Goal: Information Seeking & Learning: Check status

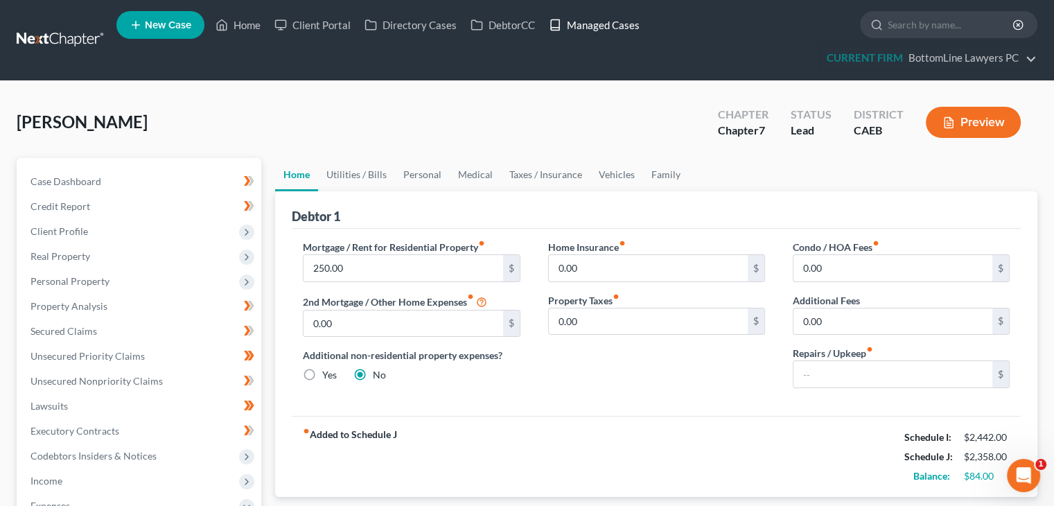
click at [592, 15] on link "Managed Cases" at bounding box center [594, 24] width 105 height 25
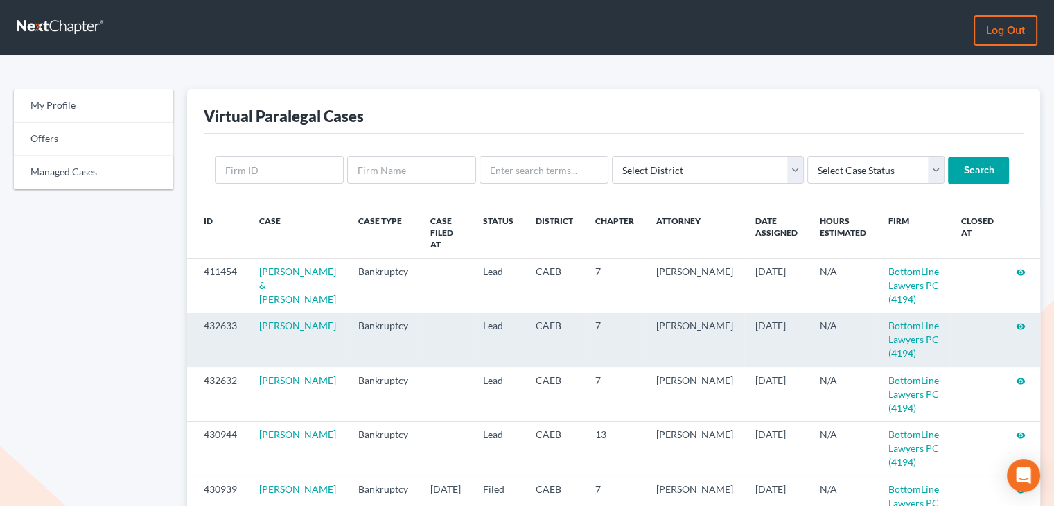
click at [1020, 326] on icon "visibility" at bounding box center [1021, 326] width 10 height 10
click at [1017, 328] on icon "visibility" at bounding box center [1021, 326] width 10 height 10
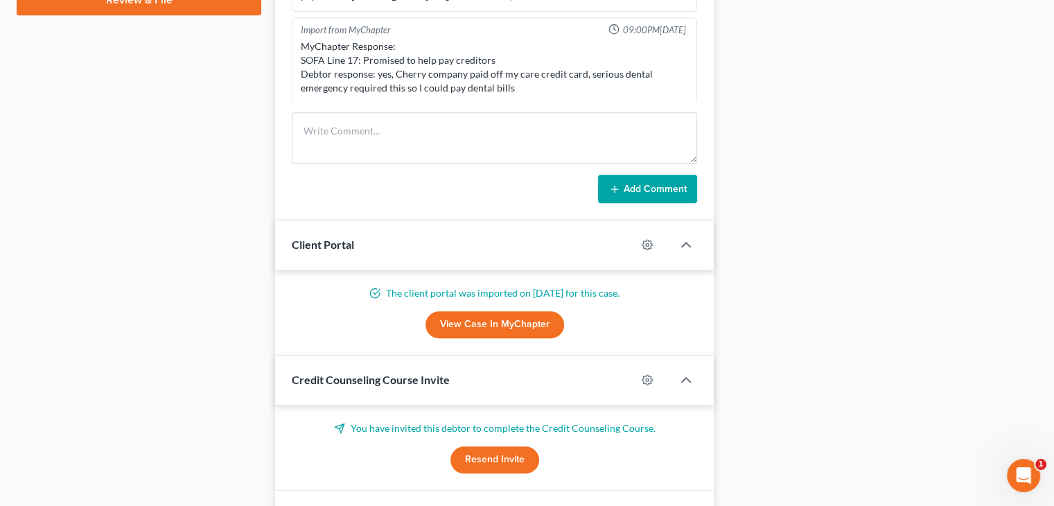
scroll to position [762, 0]
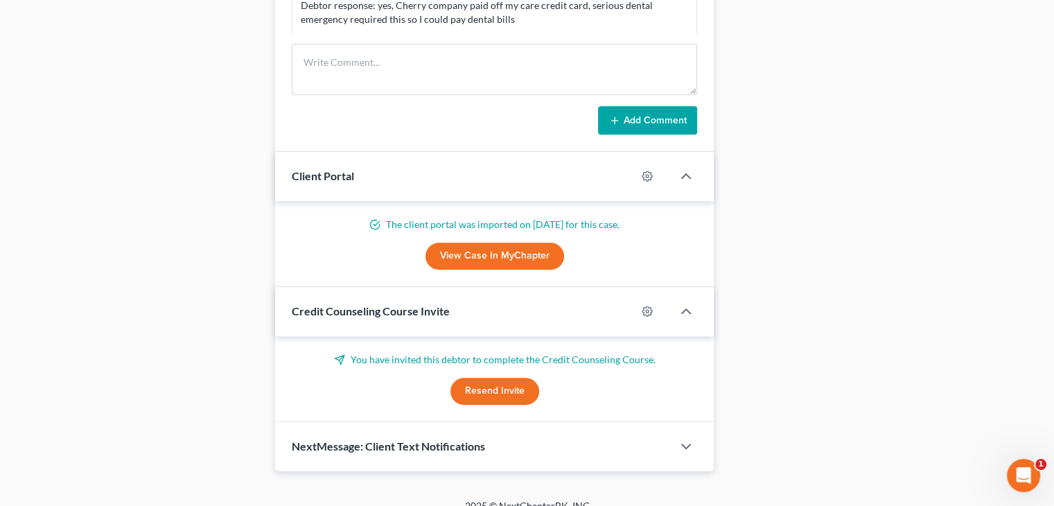
click at [537, 255] on link "View Case in MyChapter" at bounding box center [494, 256] width 139 height 28
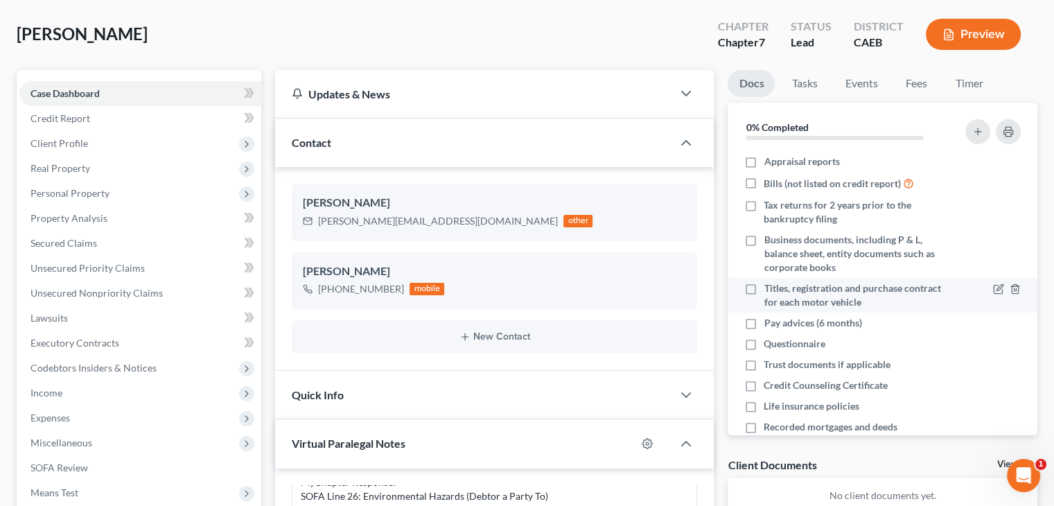
scroll to position [0, 0]
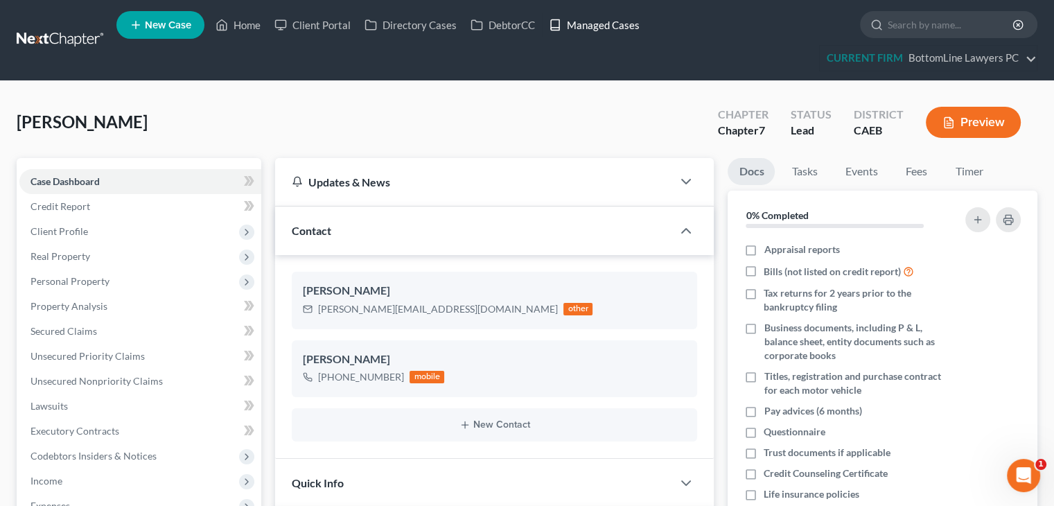
click at [619, 25] on link "Managed Cases" at bounding box center [594, 24] width 105 height 25
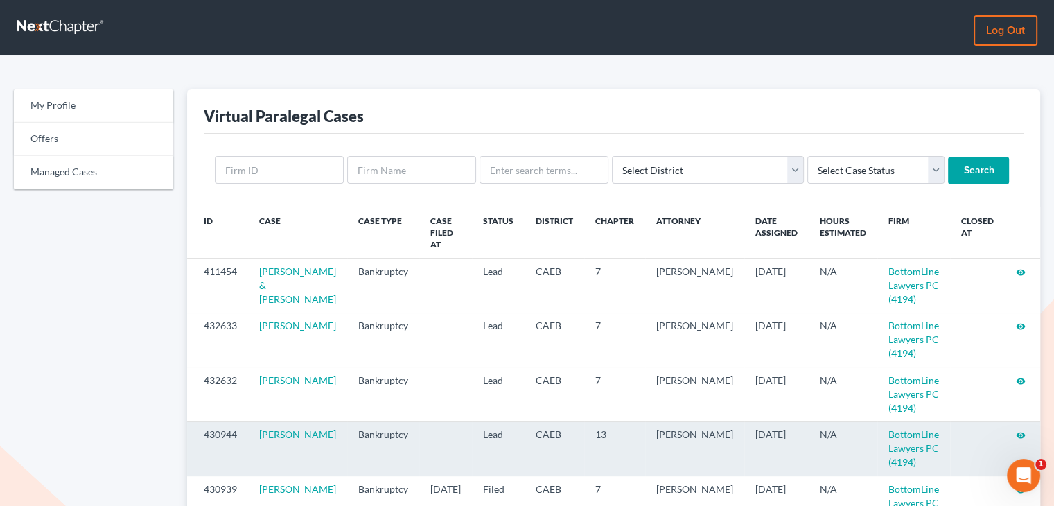
click at [1016, 439] on icon "visibility" at bounding box center [1021, 435] width 10 height 10
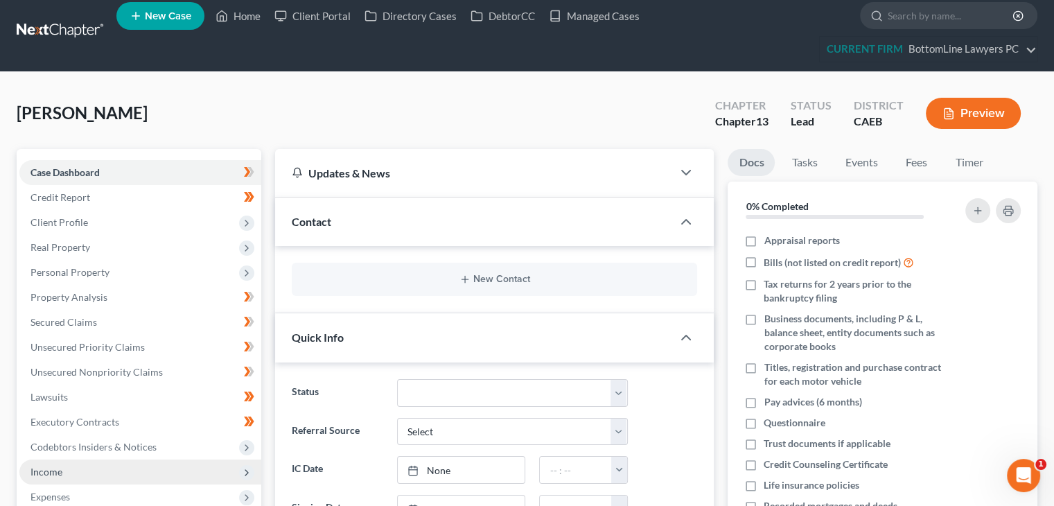
scroll to position [139, 0]
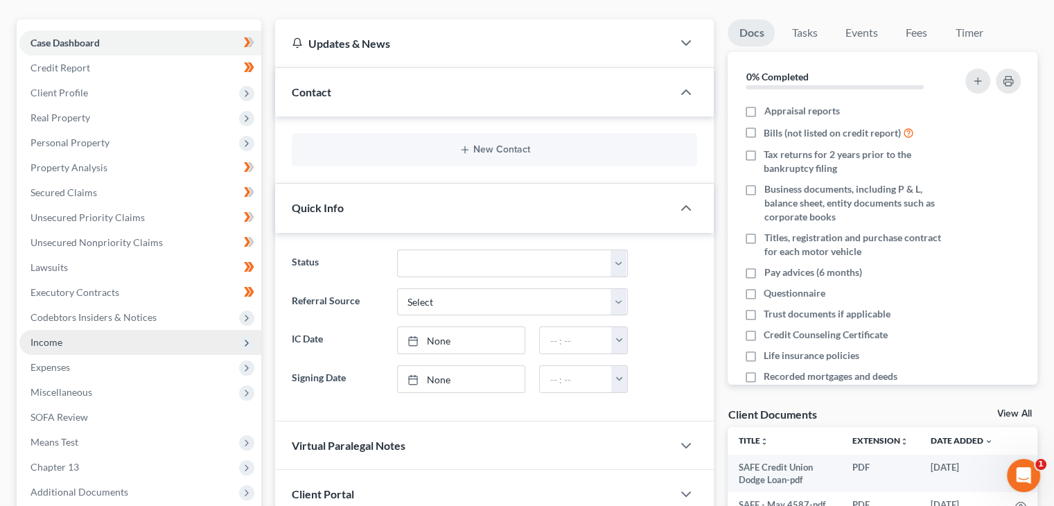
click at [103, 339] on span "Income" at bounding box center [140, 342] width 242 height 25
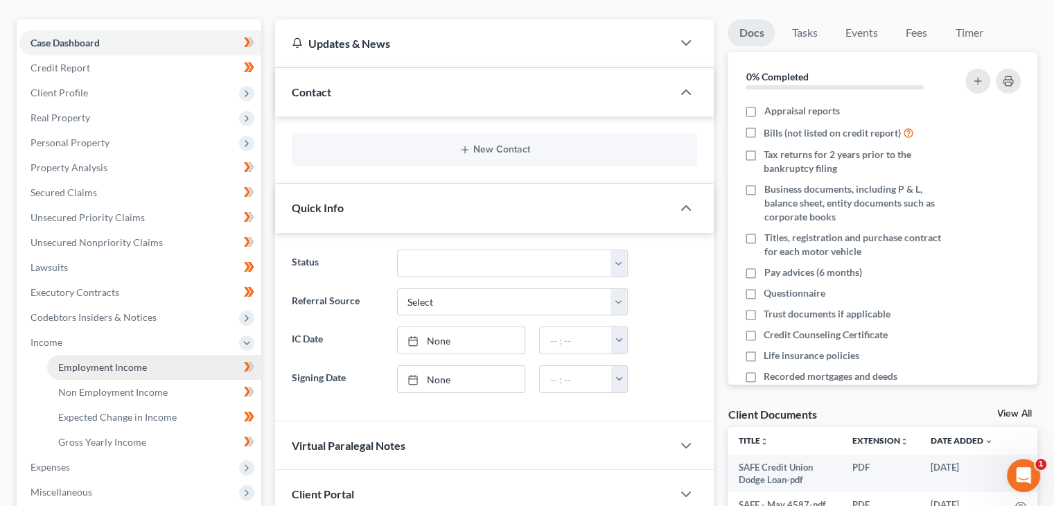
click at [103, 362] on span "Employment Income" at bounding box center [102, 367] width 89 height 12
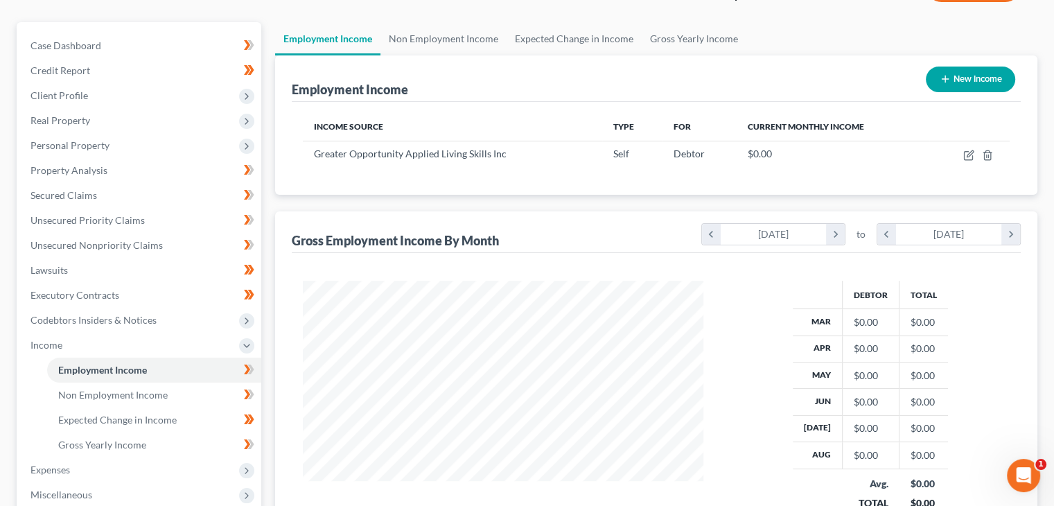
scroll to position [139, 0]
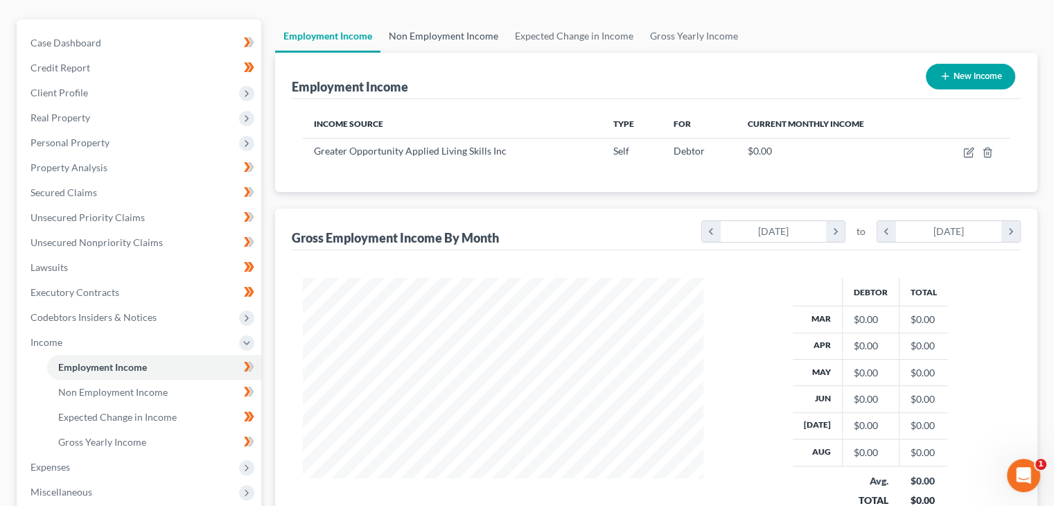
click at [452, 37] on link "Non Employment Income" at bounding box center [443, 35] width 126 height 33
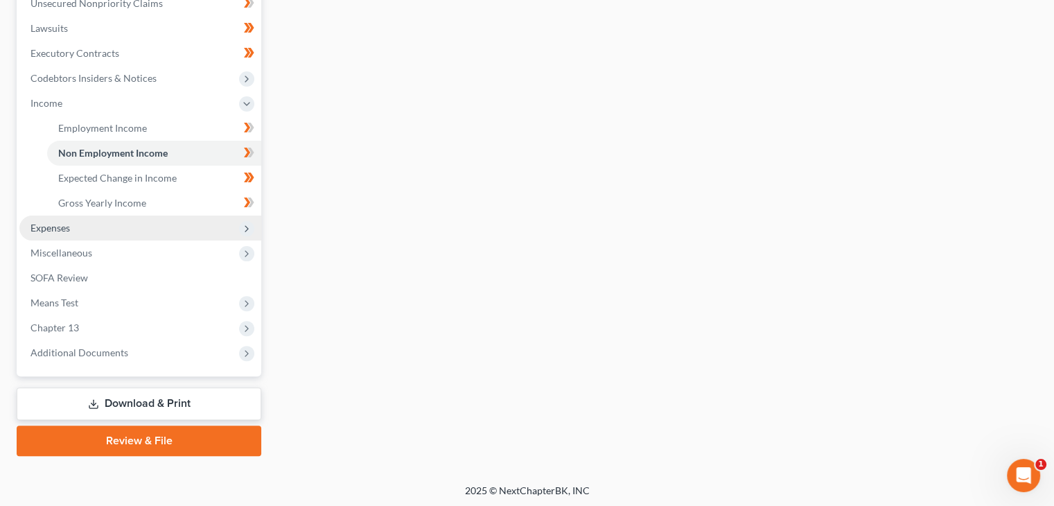
scroll to position [379, 0]
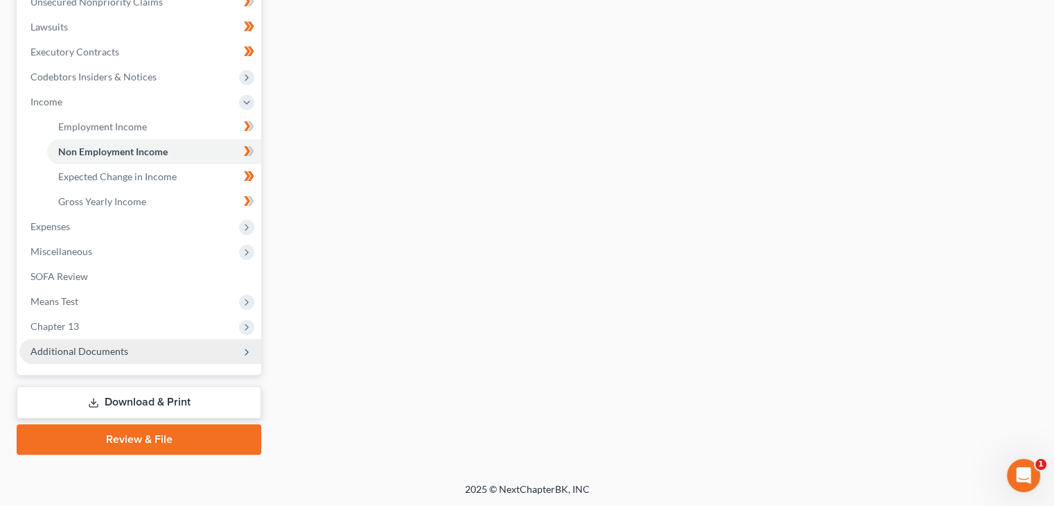
click at [75, 342] on span "Additional Documents" at bounding box center [140, 351] width 242 height 25
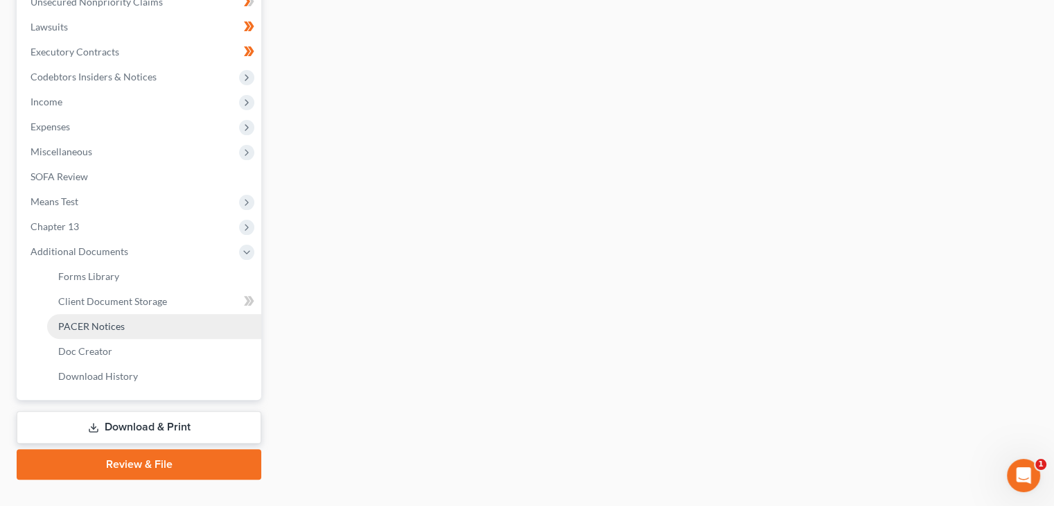
click at [94, 326] on span "PACER Notices" at bounding box center [91, 326] width 67 height 12
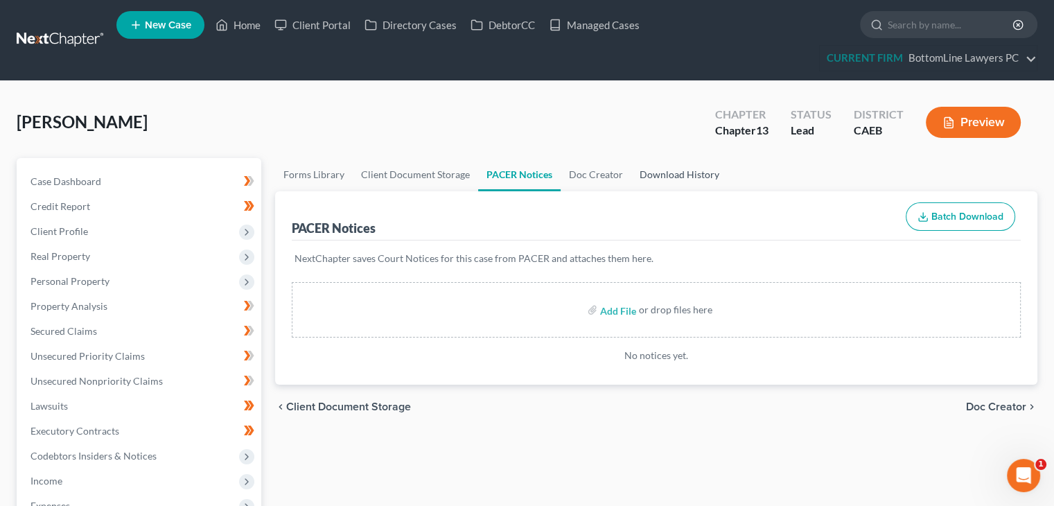
click at [667, 167] on link "Download History" at bounding box center [679, 174] width 96 height 33
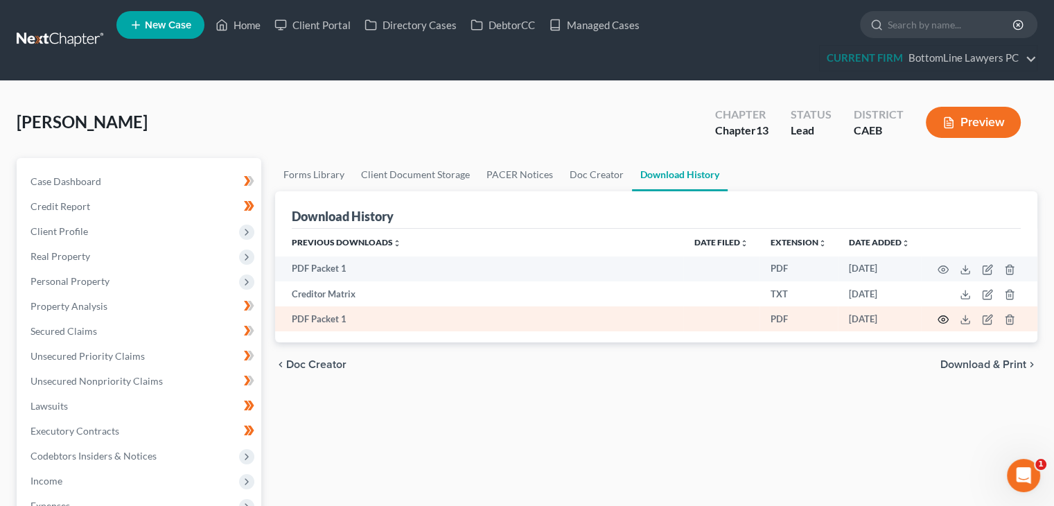
click at [941, 318] on icon "button" at bounding box center [942, 319] width 11 height 11
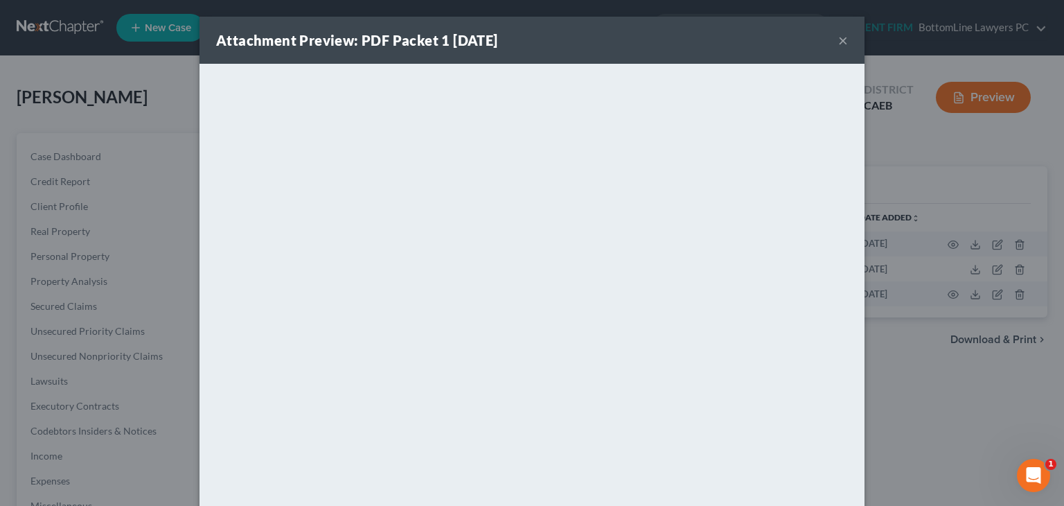
click at [841, 40] on button "×" at bounding box center [843, 40] width 10 height 17
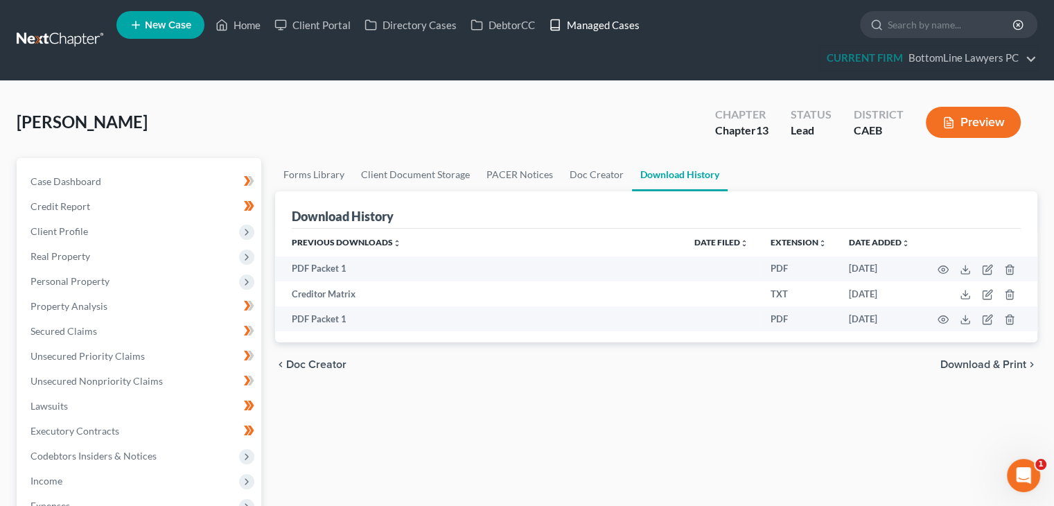
click at [621, 24] on link "Managed Cases" at bounding box center [594, 24] width 105 height 25
